Goal: Task Accomplishment & Management: Use online tool/utility

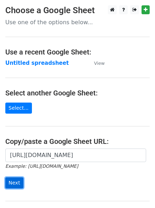
click at [13, 183] on input "Next" at bounding box center [14, 182] width 18 height 11
click at [37, 115] on main "Choose a Google Sheet Use one of the options below... Use a recent Google Sheet…" at bounding box center [77, 115] width 155 height 221
click at [44, 185] on form "[URL][DOMAIN_NAME] Example: [URL][DOMAIN_NAME] Next" at bounding box center [77, 168] width 145 height 40
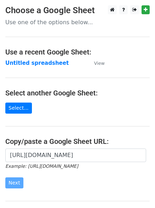
click at [44, 185] on form "https://docs.google.com/spreadsheets/d/1FThRU8mRim4CRc9tS6mzMVek54Ius6ywph3CxcG…" at bounding box center [77, 168] width 145 height 40
click at [44, 183] on form "https://docs.google.com/spreadsheets/d/1FThRU8mRim4CRc9tS6mzMVek54Ius6ywph3CxcG…" at bounding box center [77, 168] width 145 height 40
click at [55, 60] on strong "Untitled spreadsheet" at bounding box center [37, 63] width 64 height 6
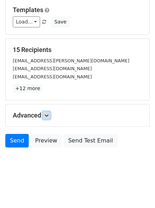
click at [49, 114] on icon at bounding box center [46, 115] width 4 height 4
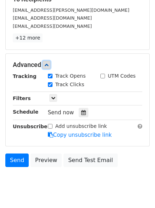
scroll to position [121, 0]
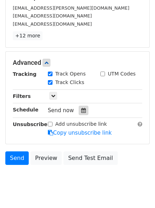
click at [81, 109] on icon at bounding box center [83, 110] width 5 height 5
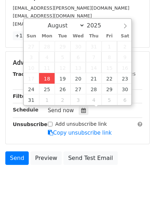
type input "2025-08-18 13:07"
type input "01"
type input "07"
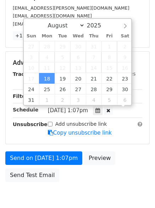
scroll to position [0, 0]
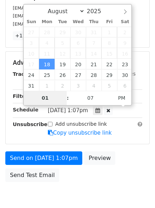
type input "4"
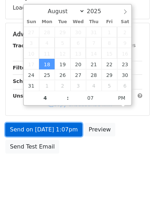
type input "2025-08-18 16:07"
click at [58, 133] on link "Send on Aug 18 at 1:07pm" at bounding box center [43, 130] width 77 height 14
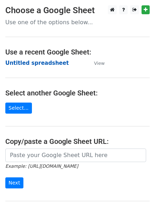
click at [37, 62] on strong "Untitled spreadsheet" at bounding box center [37, 63] width 64 height 6
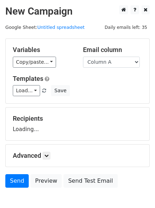
select select "Column B"
click at [83, 57] on select "Column A Column B Column C" at bounding box center [111, 62] width 57 height 11
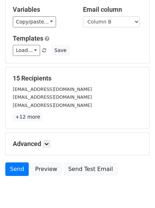
scroll to position [69, 0]
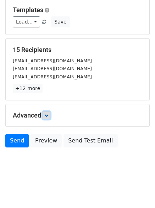
click at [45, 113] on link at bounding box center [47, 115] width 8 height 8
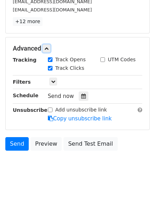
scroll to position [138, 0]
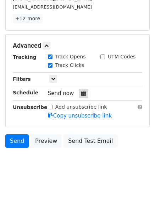
click at [81, 94] on icon at bounding box center [83, 93] width 5 height 5
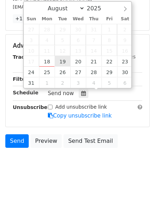
type input "2025-08-19 12:00"
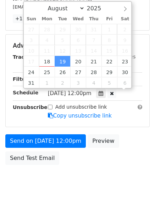
scroll to position [0, 0]
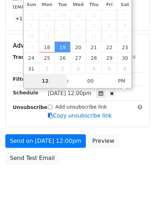
type input "5"
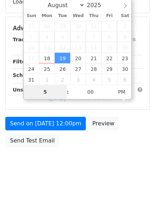
scroll to position [127, 0]
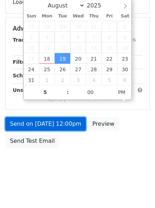
type input "2025-08-19 17:00"
click at [65, 123] on link "Send on Aug 19 at 12:00pm" at bounding box center [45, 124] width 81 height 14
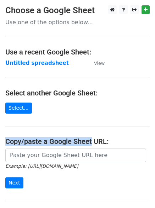
drag, startPoint x: 62, startPoint y: 124, endPoint x: 35, endPoint y: 70, distance: 60.7
click at [35, 76] on main "Choose a Google Sheet Use one of the options below... Use a recent Google Sheet…" at bounding box center [77, 115] width 155 height 221
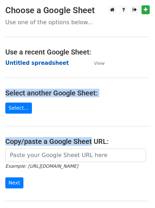
click at [44, 61] on strong "Untitled spreadsheet" at bounding box center [37, 63] width 64 height 6
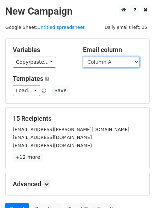
click at [109, 63] on select "Column A Column B Column C" at bounding box center [111, 62] width 57 height 11
drag, startPoint x: 109, startPoint y: 63, endPoint x: 113, endPoint y: 64, distance: 3.6
click at [113, 64] on select "Column A Column B Column C" at bounding box center [111, 62] width 57 height 11
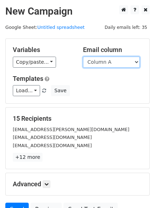
click at [113, 64] on select "Column A Column B Column C" at bounding box center [111, 62] width 57 height 11
select select "Column C"
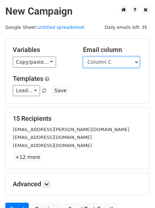
click at [83, 57] on select "Column A Column B Column C" at bounding box center [111, 62] width 57 height 11
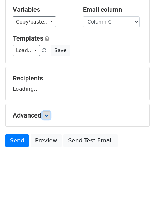
click at [49, 113] on icon at bounding box center [46, 115] width 4 height 4
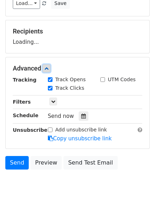
scroll to position [96, 0]
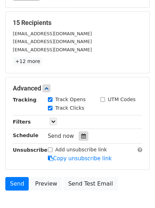
click at [81, 137] on icon at bounding box center [83, 135] width 5 height 5
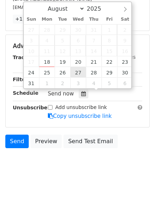
scroll to position [138, 0]
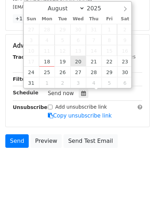
type input "2025-08-20 12:00"
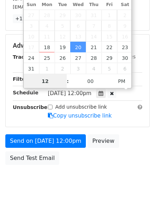
scroll to position [0, 0]
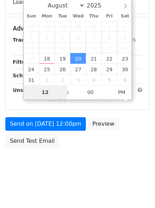
type input "6"
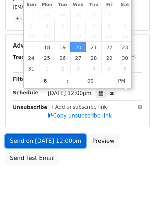
type input "2025-08-20 18:00"
click at [60, 146] on link "Send on Aug 20 at 12:00pm" at bounding box center [45, 141] width 81 height 14
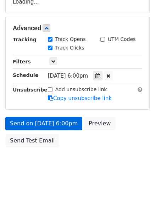
scroll to position [127, 0]
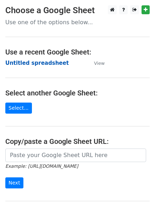
click at [38, 64] on strong "Untitled spreadsheet" at bounding box center [37, 63] width 64 height 6
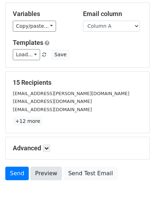
scroll to position [69, 0]
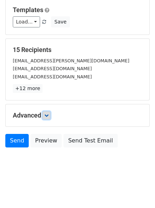
click at [49, 118] on link at bounding box center [47, 115] width 8 height 8
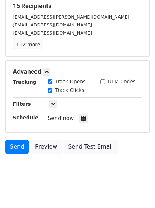
drag, startPoint x: 51, startPoint y: 134, endPoint x: 62, endPoint y: 128, distance: 12.7
click at [57, 125] on div "Tracking Track Opens UTM Codes Track Clicks Filters Only include spreadsheet ro…" at bounding box center [78, 101] width 130 height 47
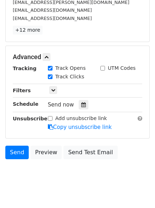
scroll to position [128, 0]
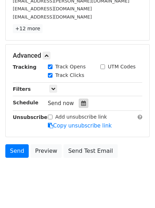
click at [81, 102] on icon at bounding box center [83, 103] width 5 height 5
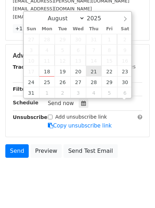
scroll to position [0, 0]
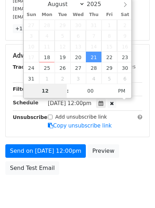
type input "2025-08-28 12:00"
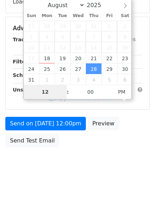
scroll to position [127, 0]
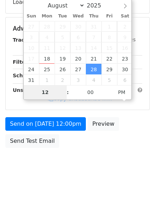
type input "7"
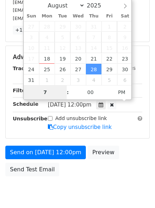
scroll to position [128, 0]
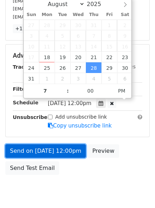
type input "2025-08-28 19:00"
click at [62, 148] on link "Send on Aug 28 at 12:00pm" at bounding box center [45, 151] width 81 height 14
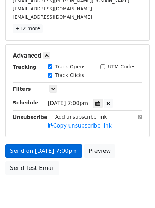
scroll to position [127, 0]
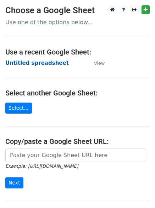
click at [45, 64] on strong "Untitled spreadsheet" at bounding box center [37, 63] width 64 height 6
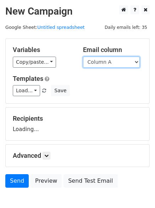
drag, startPoint x: 0, startPoint y: 0, endPoint x: 128, endPoint y: 61, distance: 142.3
click at [128, 61] on select "Column A Column B Column C" at bounding box center [111, 62] width 57 height 11
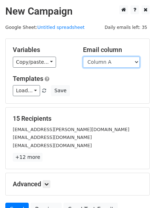
click at [112, 59] on select "Column A Column B Column C" at bounding box center [111, 62] width 57 height 11
select select "Column C"
click at [83, 57] on select "Column A Column B Column C" at bounding box center [111, 62] width 57 height 11
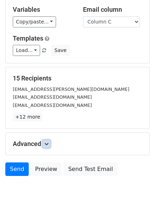
click at [50, 140] on link at bounding box center [47, 144] width 8 height 8
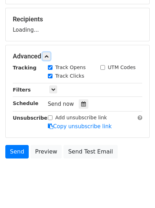
scroll to position [100, 0]
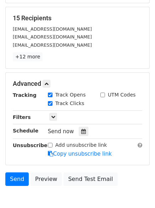
click at [80, 105] on label "Track Clicks" at bounding box center [69, 103] width 29 height 7
click at [53, 105] on input "Track Clicks" at bounding box center [50, 103] width 5 height 5
click at [63, 106] on label "Track Clicks" at bounding box center [69, 103] width 29 height 7
click at [53, 106] on input "Track Clicks" at bounding box center [50, 103] width 5 height 5
checkbox input "true"
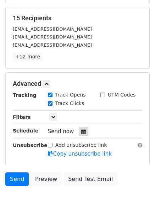
click at [81, 131] on icon at bounding box center [83, 131] width 5 height 5
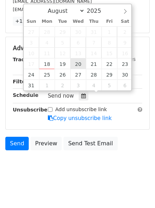
scroll to position [138, 0]
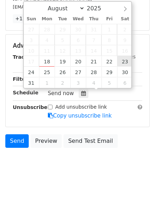
type input "2025-08-23 12:00"
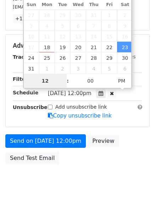
type input "9"
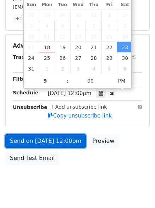
type input "2025-08-23 21:00"
click at [68, 141] on link "Send on Aug 23 at 12:00pm" at bounding box center [45, 141] width 81 height 14
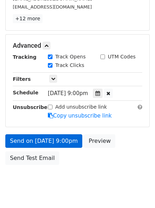
scroll to position [127, 0]
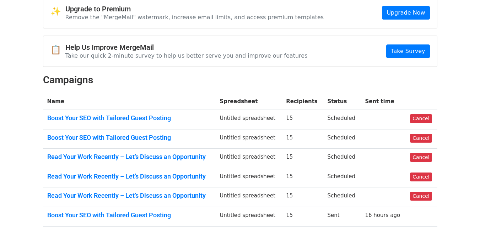
scroll to position [71, 0]
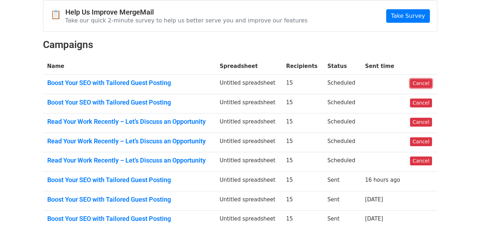
click at [418, 80] on link "Cancel" at bounding box center [421, 83] width 22 height 9
